Goal: Task Accomplishment & Management: Use online tool/utility

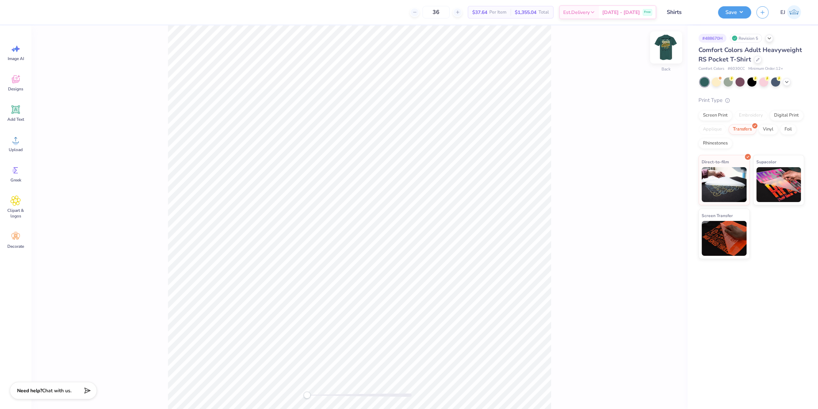
click at [671, 49] on img at bounding box center [666, 47] width 28 height 28
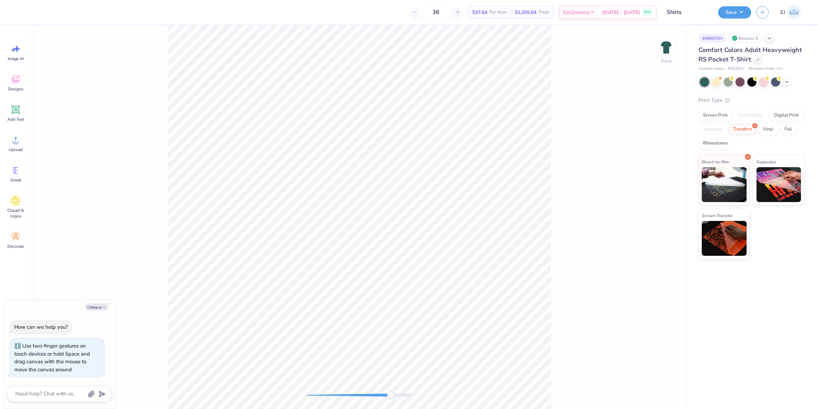
click at [365, 386] on div "Front" at bounding box center [359, 216] width 656 height 383
drag, startPoint x: 655, startPoint y: 303, endPoint x: 571, endPoint y: 321, distance: 86.4
click at [654, 303] on div "Front W 11.06 11.06 " H 13.64 13.64 " Y 4.36 4.36 " Center Middle Top Bottom" at bounding box center [359, 216] width 656 height 383
click at [236, 381] on div "Front" at bounding box center [359, 216] width 656 height 383
click at [316, 382] on div "Front" at bounding box center [359, 216] width 656 height 383
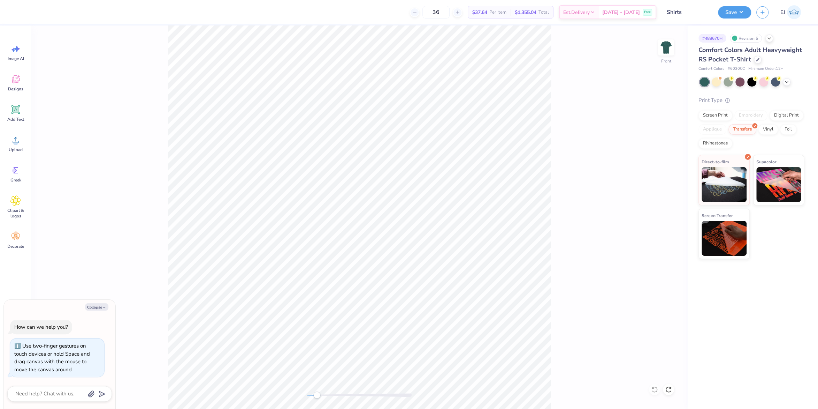
click at [317, 389] on div "Front" at bounding box center [359, 216] width 656 height 383
click at [298, 392] on div "Front" at bounding box center [359, 216] width 656 height 383
click at [10, 140] on div "Upload" at bounding box center [15, 143] width 25 height 26
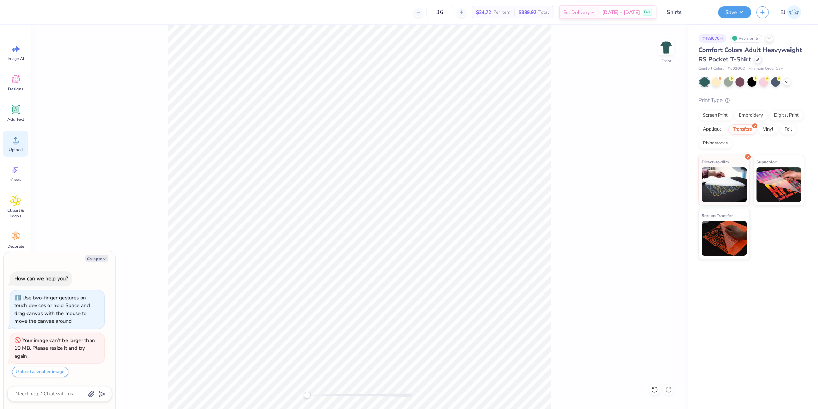
click at [14, 151] on span "Upload" at bounding box center [16, 150] width 14 height 6
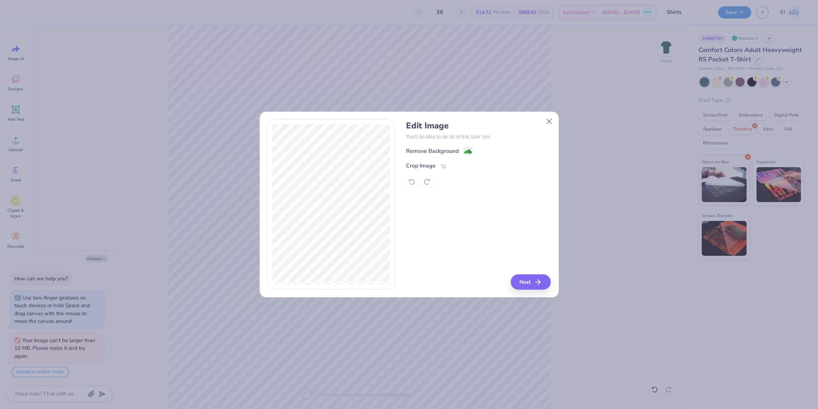
click at [542, 269] on div "Edit Image You’ll be able to do all of this later too. Remove Background Crop I…" at bounding box center [478, 204] width 145 height 170
click at [546, 274] on button "Next" at bounding box center [532, 281] width 40 height 15
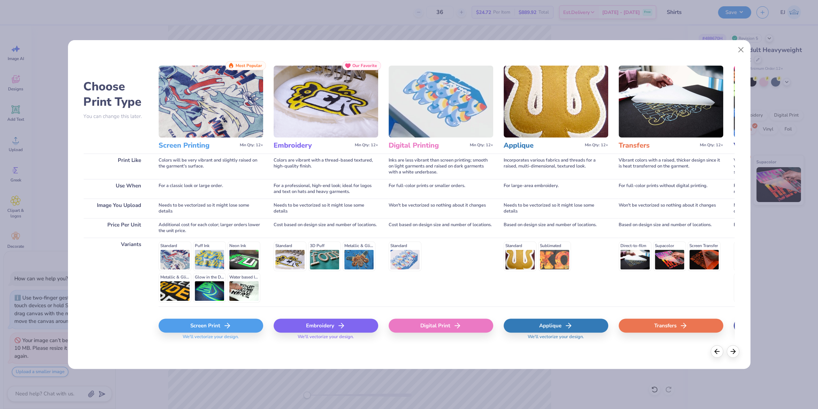
drag, startPoint x: 447, startPoint y: 319, endPoint x: 449, endPoint y: 322, distance: 4.1
click at [448, 320] on div "Digital Print" at bounding box center [441, 325] width 105 height 14
click at [451, 322] on div "Digital Print" at bounding box center [441, 325] width 105 height 14
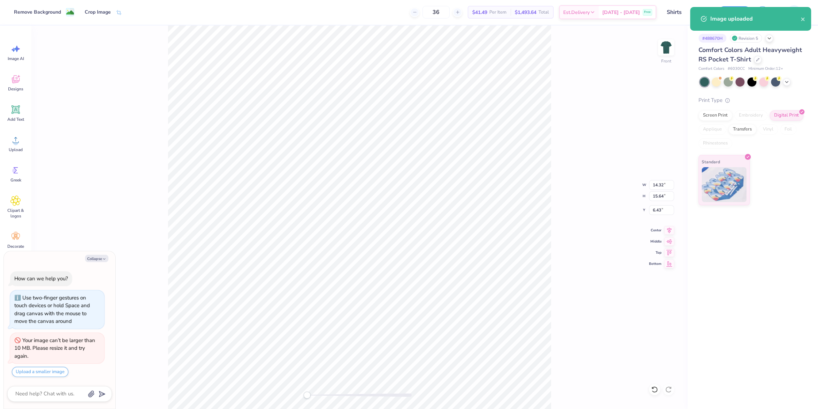
type textarea "x"
drag, startPoint x: 660, startPoint y: 188, endPoint x: 658, endPoint y: 175, distance: 13.1
click at [661, 188] on input "14.32" at bounding box center [661, 185] width 25 height 10
type input "12.5"
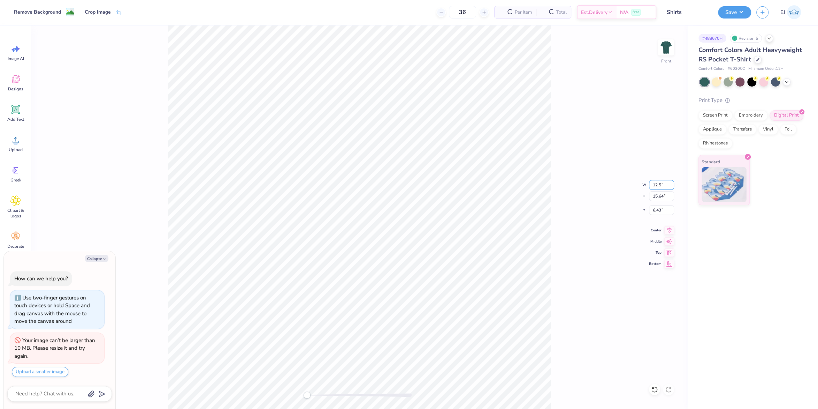
type textarea "x"
type input "3"
click at [570, 210] on div "Front W 12.5 12.5 " H 15.64 15.64 " Y 3 3 " Center Middle Top Bottom" at bounding box center [359, 216] width 656 height 383
type textarea "x"
type input "12.50"
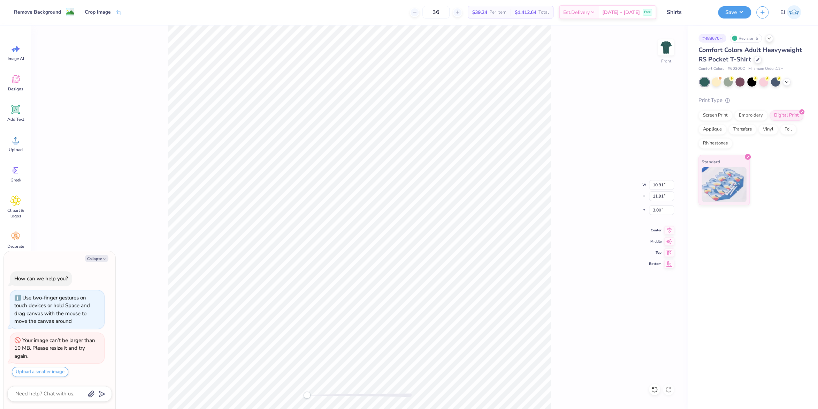
type input "13.65"
type input "2.13"
type textarea "x"
type input "7.43"
type textarea "x"
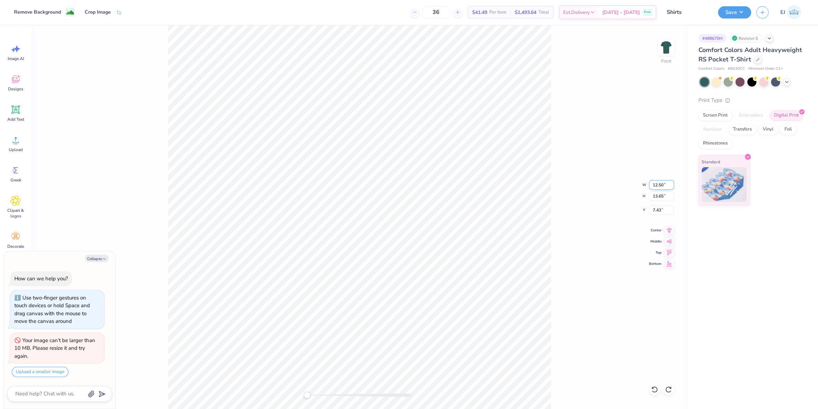
click at [660, 189] on input "12.50" at bounding box center [661, 185] width 25 height 10
type input "15"
type textarea "x"
type input "3"
click at [661, 185] on input "15" at bounding box center [661, 185] width 25 height 10
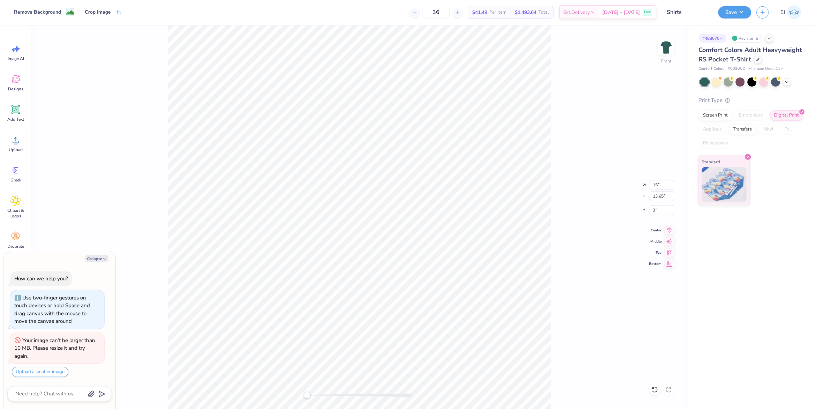
click at [590, 245] on div "Front W 15 15 " H 13.65 13.65 " Y 3 3 " Center Middle Top Bottom" at bounding box center [359, 216] width 656 height 383
click at [251, 130] on div "Front" at bounding box center [359, 216] width 656 height 383
type textarea "x"
click at [665, 184] on input "14.39" at bounding box center [661, 185] width 25 height 10
type input "13"
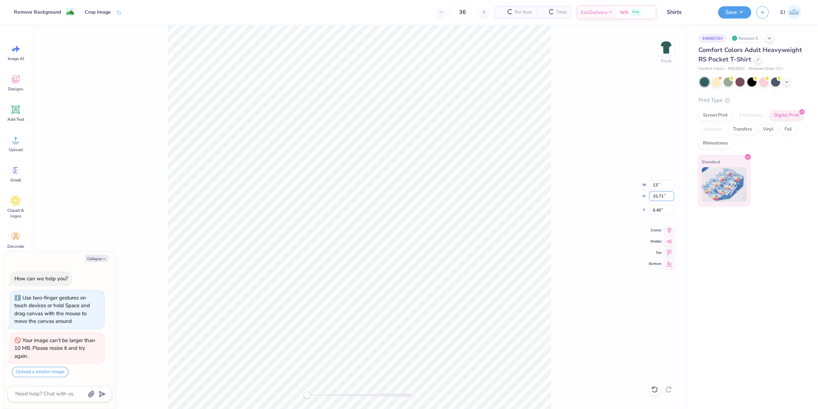
type textarea "x"
type input "3"
click at [326, 395] on div at bounding box center [359, 394] width 105 height 3
click at [314, 400] on div "Front" at bounding box center [359, 216] width 656 height 383
click at [741, 13] on button "Save" at bounding box center [734, 11] width 33 height 12
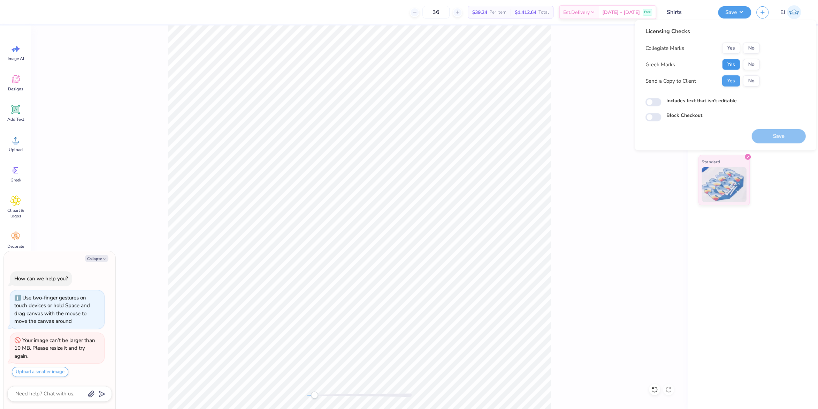
click at [725, 64] on button "Yes" at bounding box center [731, 64] width 18 height 11
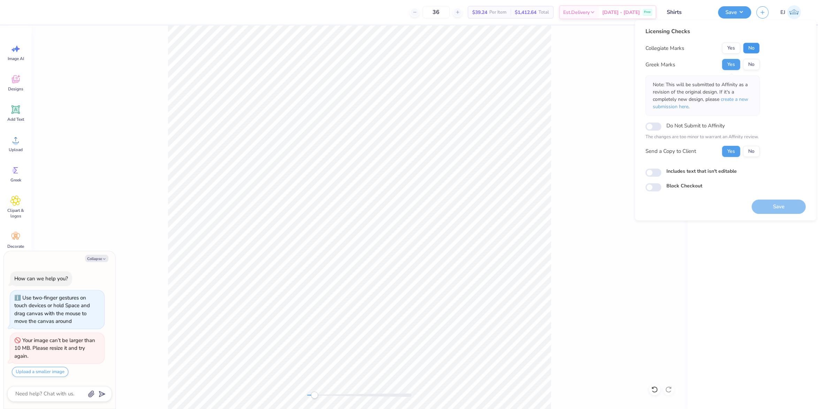
click at [751, 48] on button "No" at bounding box center [751, 48] width 17 height 11
click at [765, 210] on button "Save" at bounding box center [779, 206] width 54 height 14
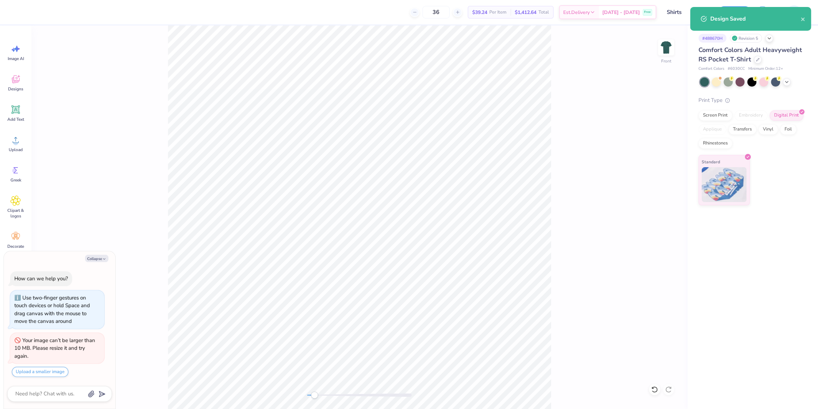
type textarea "x"
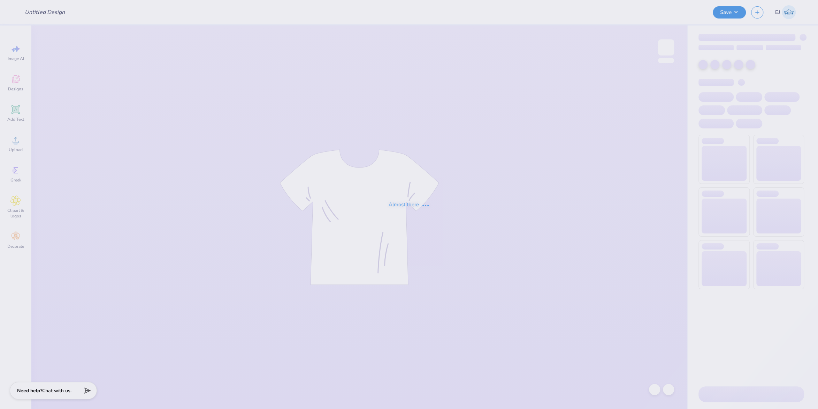
type input "KKG shorts"
type input "12"
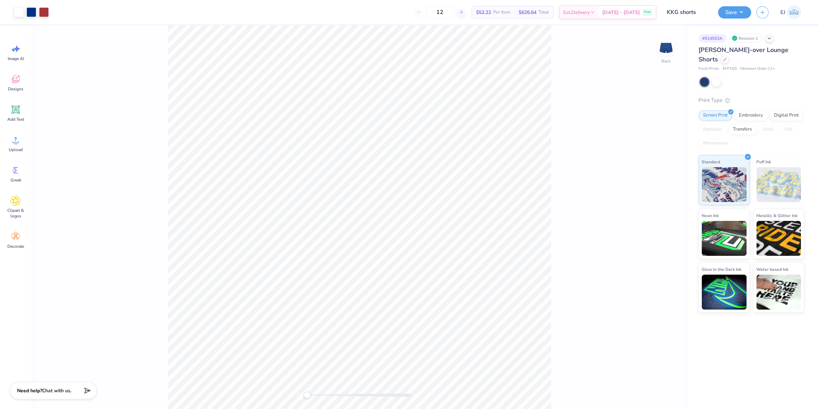
click at [165, 250] on div "Back" at bounding box center [359, 216] width 656 height 383
click at [666, 41] on img at bounding box center [666, 47] width 28 height 28
click at [658, 44] on div "Front" at bounding box center [359, 216] width 656 height 383
click at [659, 45] on img at bounding box center [666, 47] width 28 height 28
click at [105, 212] on div "Back" at bounding box center [359, 216] width 656 height 383
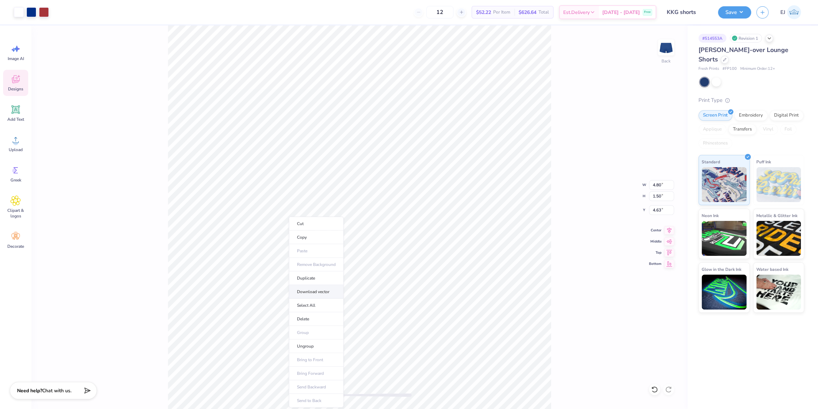
click at [314, 293] on li "Download vector" at bounding box center [316, 292] width 55 height 14
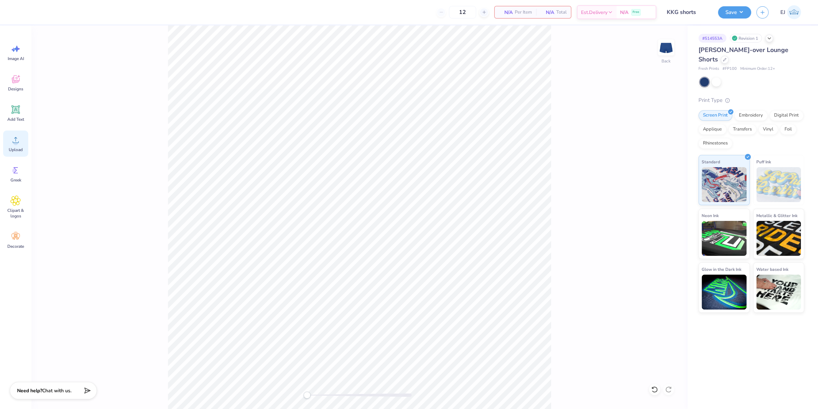
click at [17, 140] on icon at bounding box center [15, 140] width 10 height 10
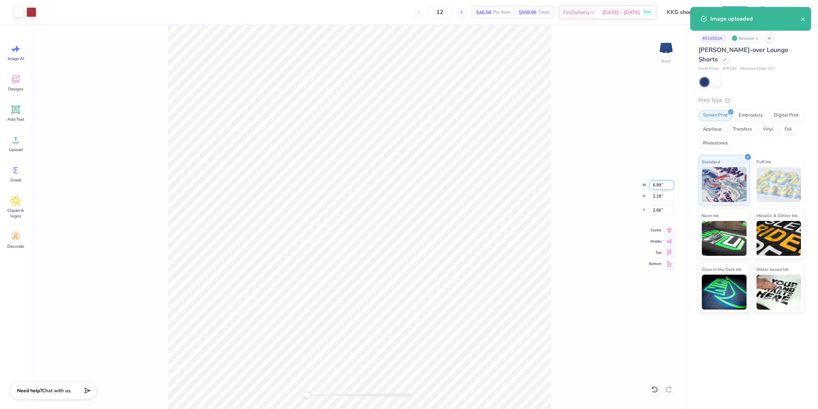
click at [650, 182] on input "6.99" at bounding box center [661, 185] width 25 height 10
type input "4.8"
click at [585, 203] on div "Back W 3.29 3.29 " H 1.03 1.03 " Y 3.24 3.24 " Center Middle Top Bottom" at bounding box center [359, 216] width 656 height 383
click at [656, 182] on input "6.99" at bounding box center [661, 185] width 25 height 10
type input "4"
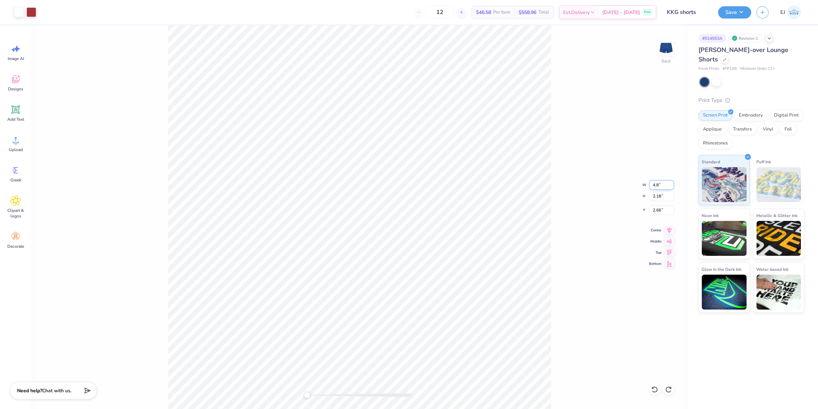
type input "4.8"
type input "6.99"
type input "2.18"
type input "2.66"
click at [652, 190] on div "Back W 6.99 6.99 " H 2.18 2.18 " Y 2.66 2.66 " Center Middle Top Bottom" at bounding box center [359, 216] width 656 height 383
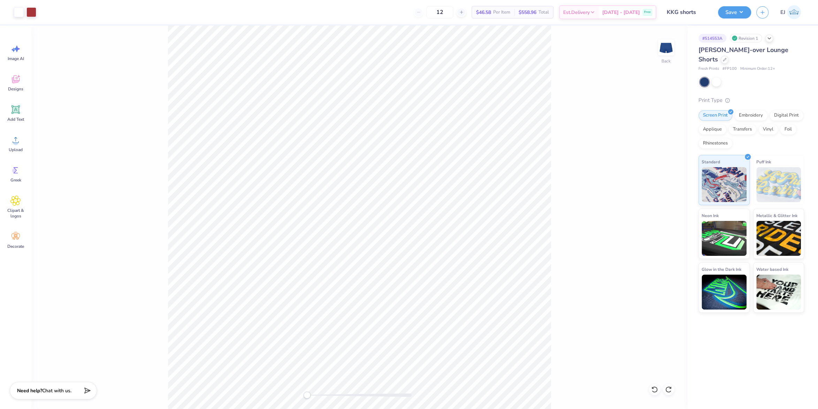
click at [232, 342] on div "Back" at bounding box center [359, 216] width 656 height 383
drag, startPoint x: 660, startPoint y: 189, endPoint x: 674, endPoint y: 193, distance: 14.1
click at [661, 188] on input "6.99" at bounding box center [661, 185] width 25 height 10
type input "4.8"
click at [16, 144] on circle at bounding box center [15, 142] width 5 height 5
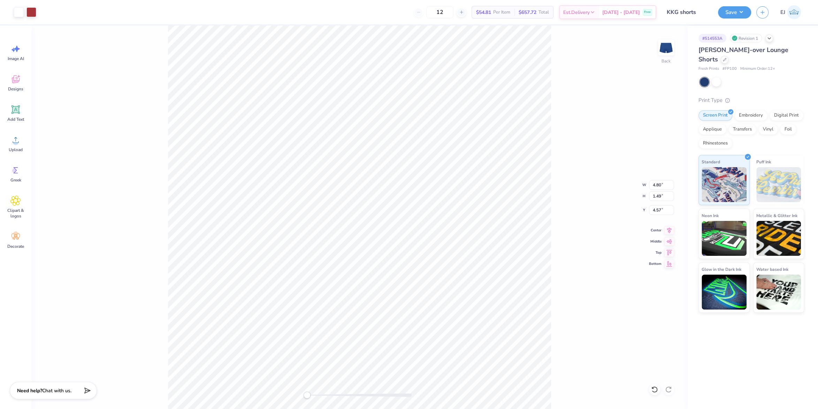
type input "4.80"
type input "1.49"
type input "4.57"
click at [586, 270] on div "Back W 4.66 4.66 " H 2.35 2.35 " Y 4.32 4.32 " Center Middle Top Bottom" at bounding box center [359, 216] width 656 height 383
click at [725, 15] on button "Save" at bounding box center [734, 11] width 33 height 12
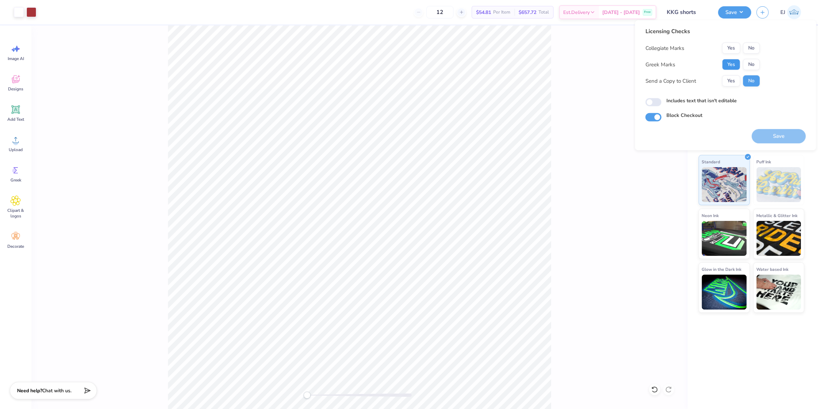
click at [738, 64] on button "Yes" at bounding box center [731, 64] width 18 height 11
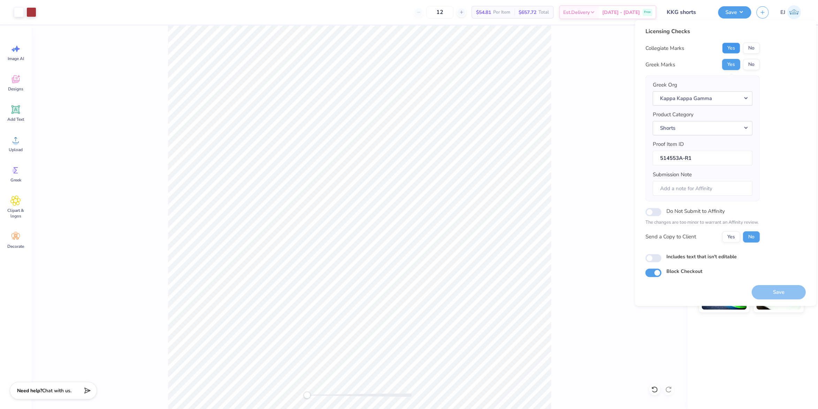
click at [738, 53] on button "Yes" at bounding box center [731, 48] width 18 height 11
click at [752, 52] on button "No" at bounding box center [751, 48] width 17 height 11
click at [776, 296] on button "Save" at bounding box center [779, 291] width 54 height 14
click at [755, 361] on div "# 514553A Revision 1 Lindsey Fold-over Lounge Shorts Fresh Prints # FP100 Minim…" at bounding box center [752, 216] width 131 height 383
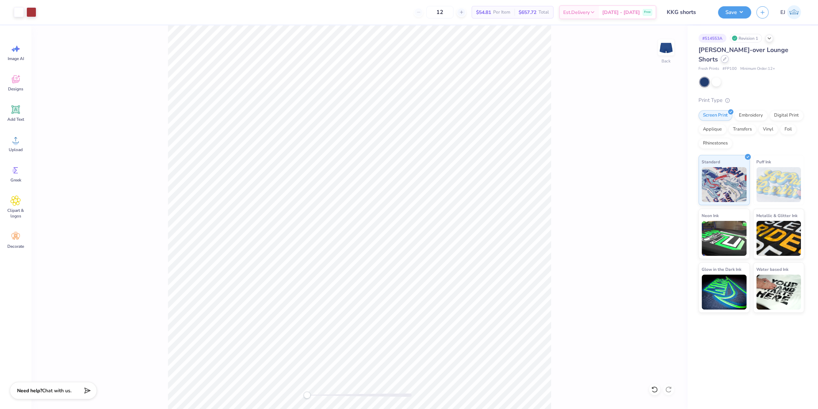
click at [721, 60] on div at bounding box center [725, 59] width 8 height 8
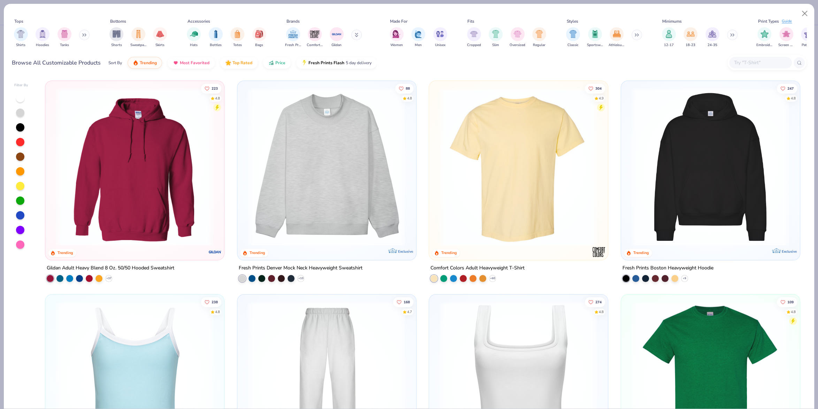
click at [785, 59] on div at bounding box center [760, 63] width 63 height 12
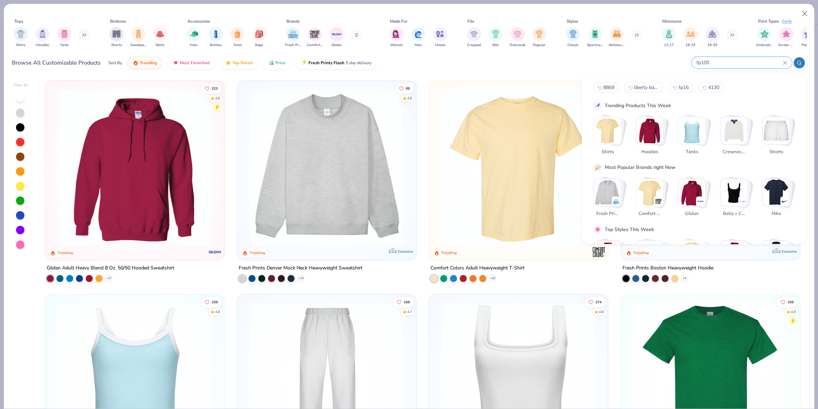
type input "fp100"
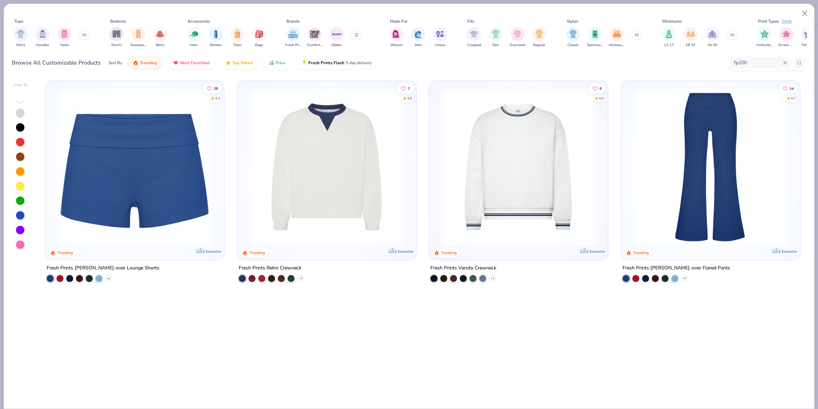
click at [111, 277] on icon at bounding box center [109, 278] width 6 height 6
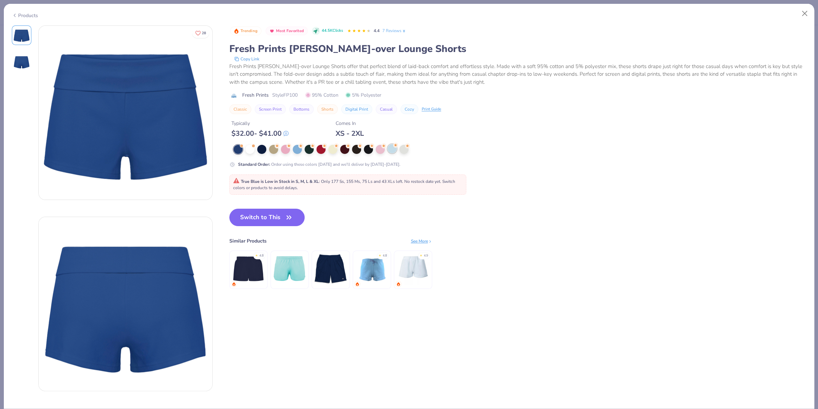
click at [393, 149] on div at bounding box center [392, 148] width 9 height 9
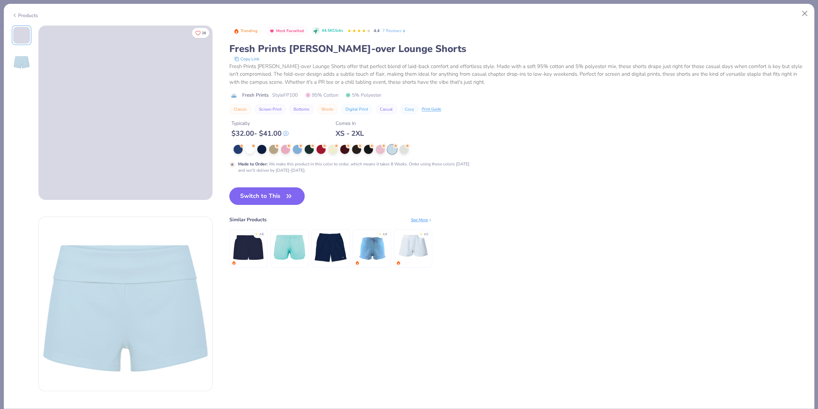
click at [277, 196] on button "Switch to This" at bounding box center [267, 195] width 76 height 17
type input "50"
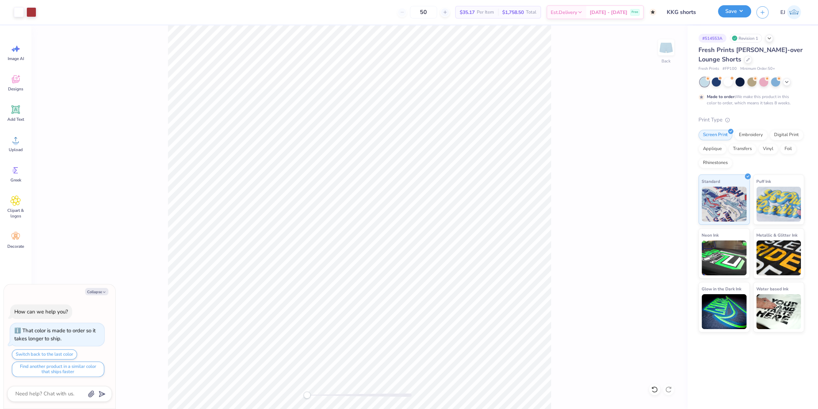
click at [738, 6] on button "Save" at bounding box center [734, 11] width 33 height 12
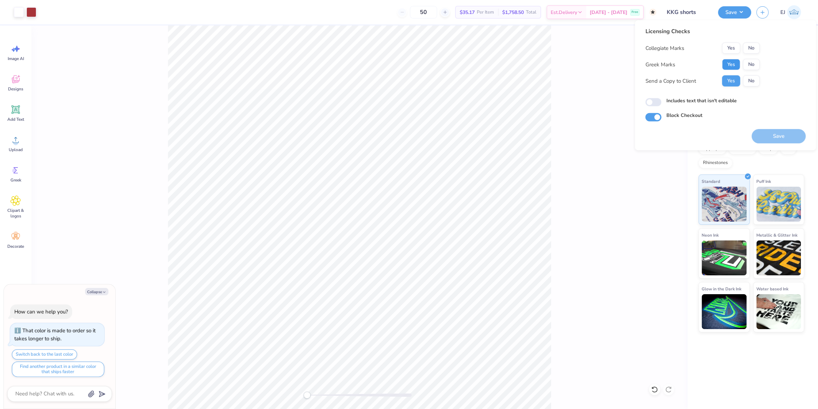
click at [734, 66] on button "Yes" at bounding box center [731, 64] width 18 height 11
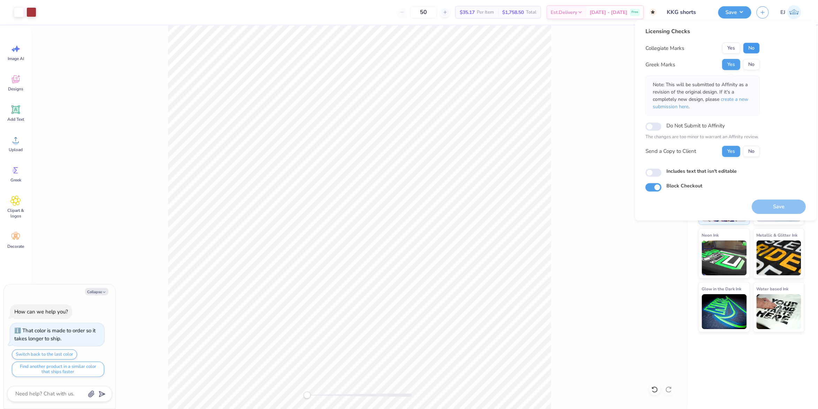
click at [755, 52] on button "No" at bounding box center [751, 48] width 17 height 11
click at [775, 205] on button "Save" at bounding box center [779, 206] width 54 height 14
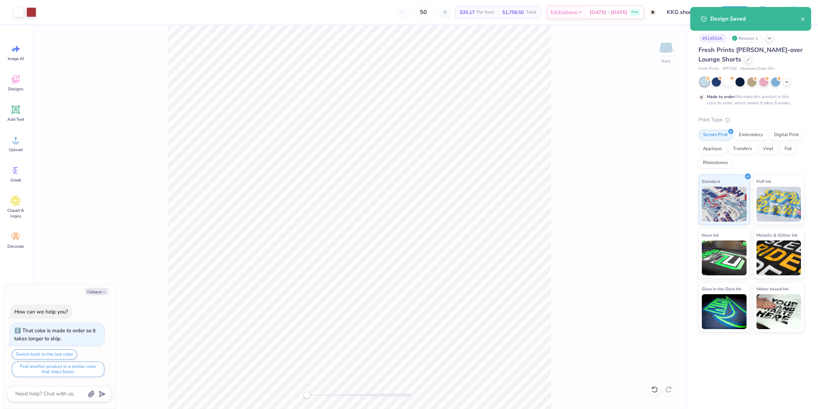
type textarea "x"
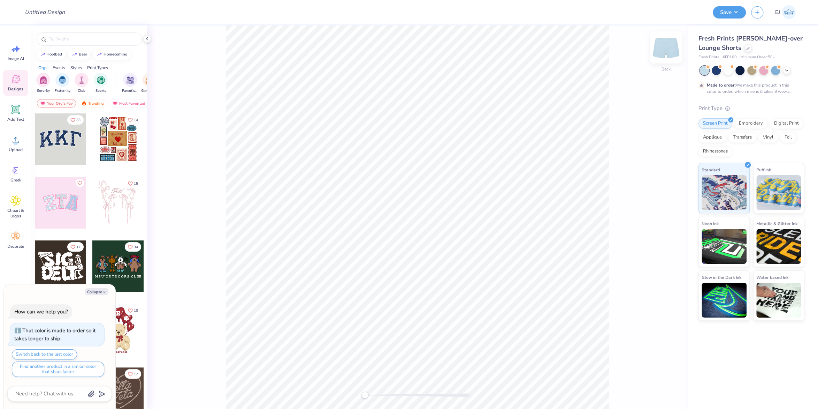
click at [669, 53] on img at bounding box center [666, 47] width 28 height 28
type textarea "x"
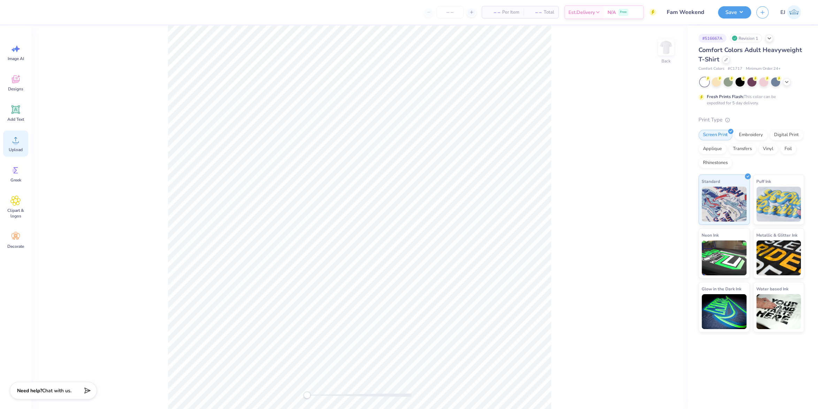
click at [8, 136] on div "Upload" at bounding box center [15, 143] width 25 height 26
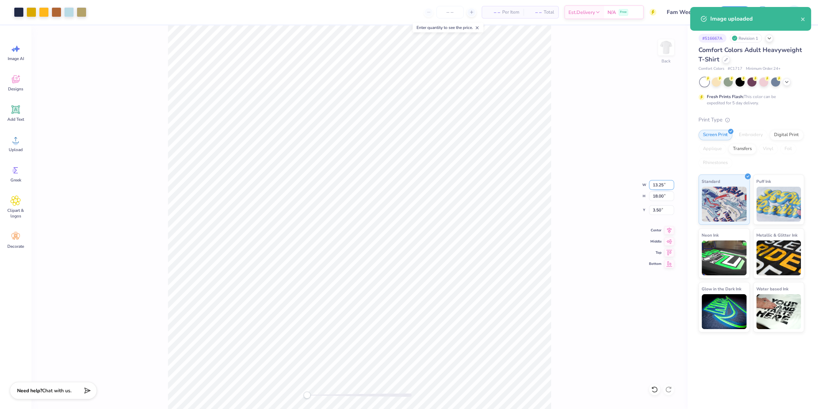
click at [661, 183] on input "13.25" at bounding box center [661, 185] width 25 height 10
type input "11.5"
type input "13.25"
type input "18.00"
type input "3.50"
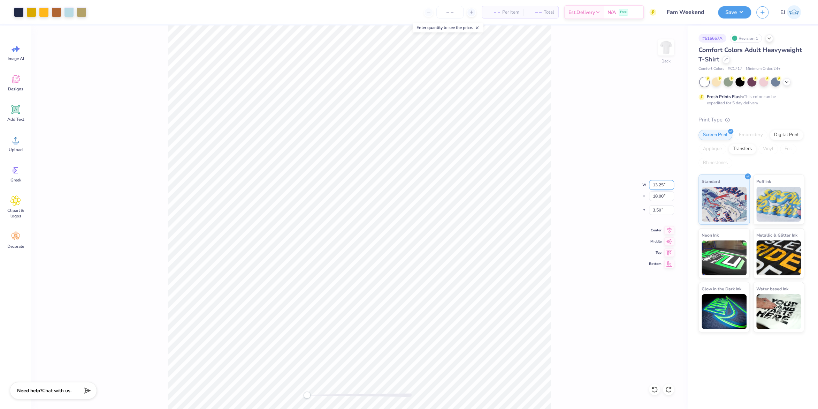
click at [663, 186] on input "13.25" at bounding box center [661, 185] width 25 height 10
type input "11.5"
click at [662, 213] on input "3.50" at bounding box center [661, 210] width 25 height 10
type input "3"
click at [561, 195] on div "Back W 11.5 11.5 " H 18.00 18.00 " Y 3 3 " Center Middle Top Bottom" at bounding box center [359, 216] width 656 height 383
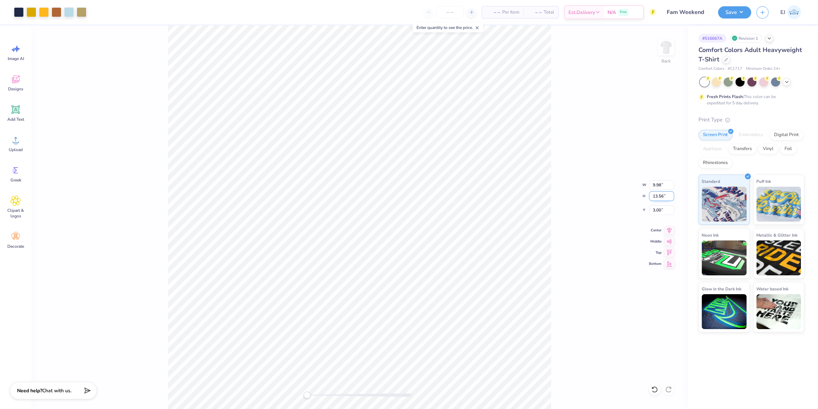
click at [663, 193] on input "13.56" at bounding box center [661, 196] width 25 height 10
type input "15"
click at [653, 200] on input "15.62" at bounding box center [661, 196] width 25 height 10
type input "15"
click at [596, 222] on div "Back W 11.50 11.50 " H 15 15 " Y 1.97 1.97 " Center Middle Top Bottom" at bounding box center [359, 216] width 656 height 383
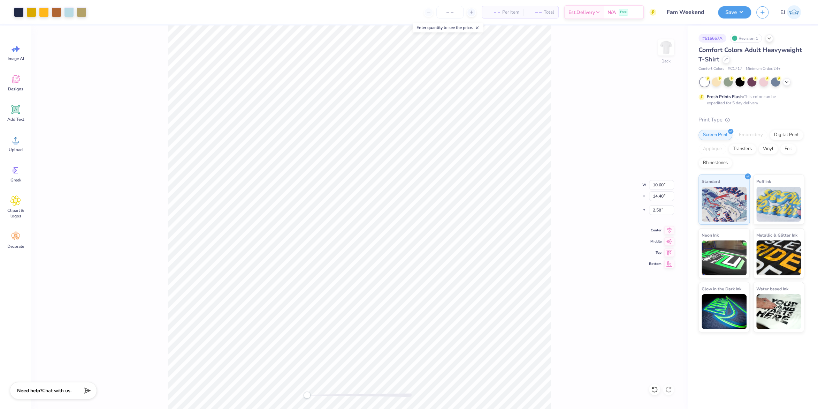
type input "11.50"
type input "15.62"
type input "1.97"
click at [663, 199] on input "15.62" at bounding box center [661, 196] width 25 height 10
type input "15"
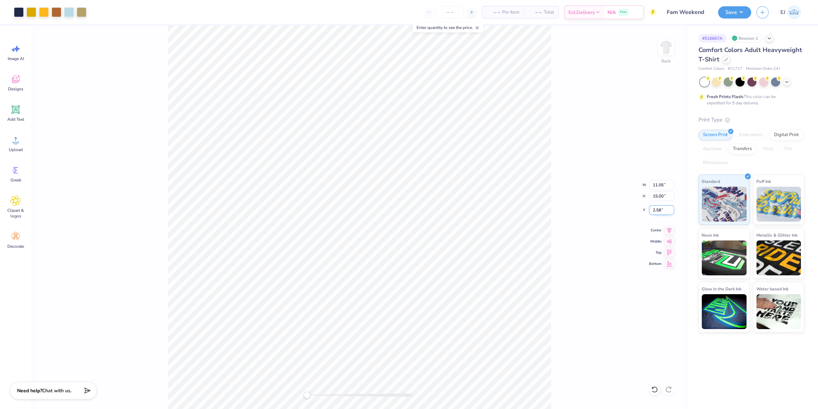
click at [666, 213] on input "2.58" at bounding box center [661, 210] width 25 height 10
type input "3"
click at [590, 236] on div "Back W 11.05 11.05 " H 15.00 15.00 " Y 3 3 " Center Middle Top Bottom" at bounding box center [359, 216] width 656 height 383
drag, startPoint x: 735, startPoint y: 5, endPoint x: 735, endPoint y: 14, distance: 8.7
click at [735, 7] on div "Save EJ" at bounding box center [768, 12] width 100 height 24
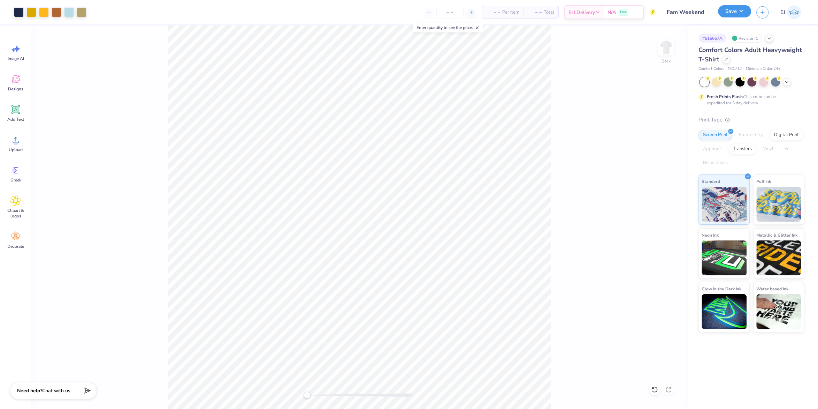
click at [735, 14] on button "Save" at bounding box center [734, 11] width 33 height 12
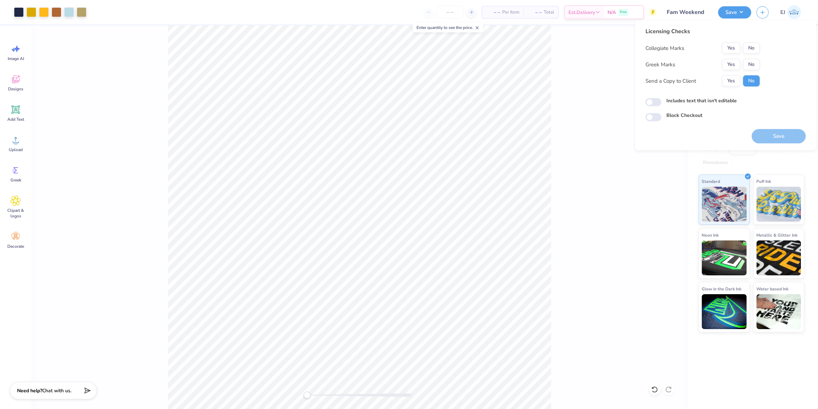
click at [734, 57] on div "Collegiate Marks Yes No Greek Marks Yes No Send a Copy to Client Yes No" at bounding box center [702, 65] width 114 height 44
click at [734, 58] on div "Collegiate Marks Yes No Greek Marks Yes No Send a Copy to Client Yes No" at bounding box center [702, 65] width 114 height 44
click at [734, 62] on button "Yes" at bounding box center [731, 64] width 18 height 11
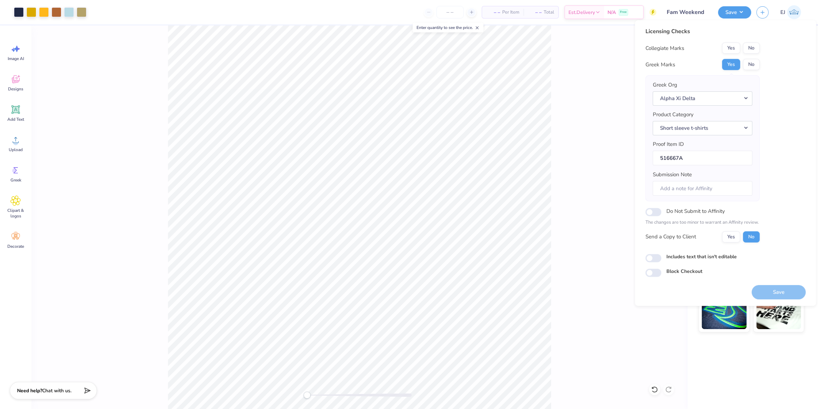
click at [738, 42] on div "Licensing Checks Collegiate Marks Yes No Greek Marks Yes No Greek Org Alpha Xi …" at bounding box center [702, 137] width 114 height 220
click at [737, 47] on button "Yes" at bounding box center [731, 48] width 18 height 11
click at [770, 288] on button "Save" at bounding box center [779, 291] width 54 height 14
